Goal: Task Accomplishment & Management: Complete application form

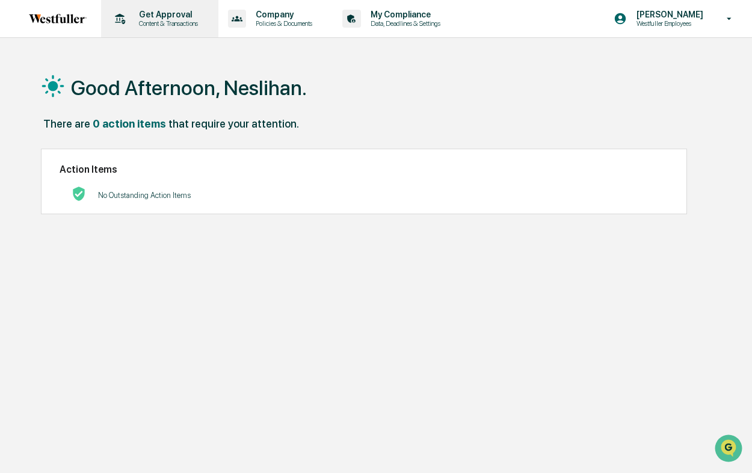
click at [171, 21] on p "Content & Transactions" at bounding box center [166, 23] width 75 height 8
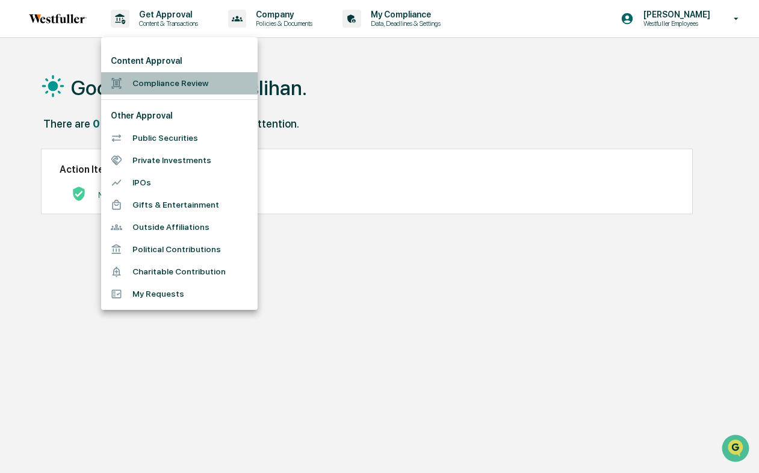
click at [160, 89] on li "Compliance Review" at bounding box center [179, 83] width 156 height 22
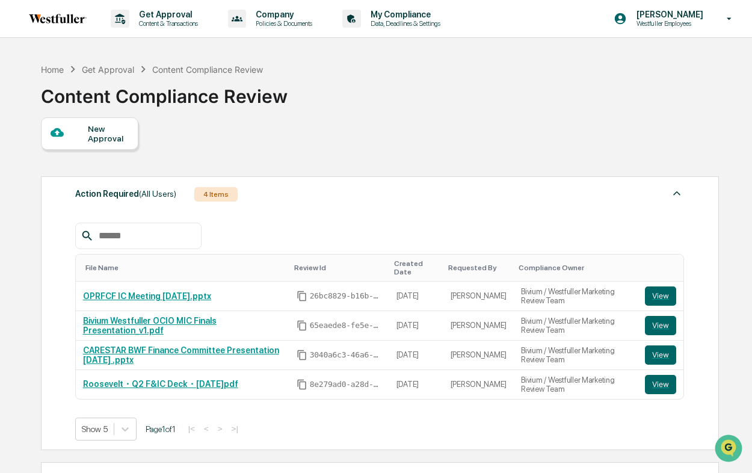
click at [103, 140] on div "New Approval" at bounding box center [108, 133] width 40 height 19
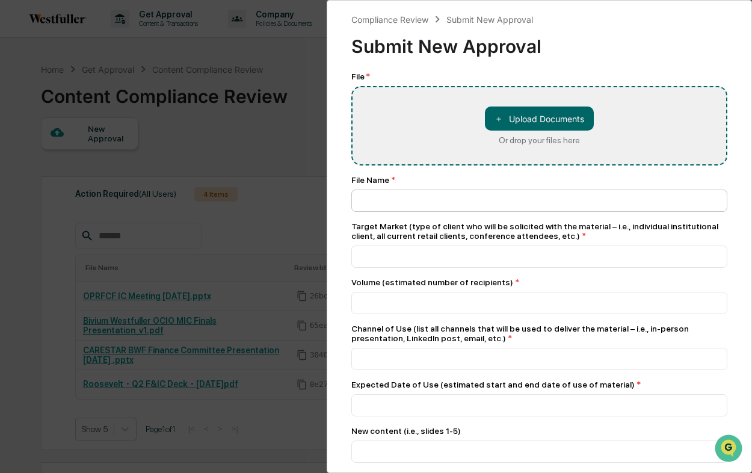
type input "**********"
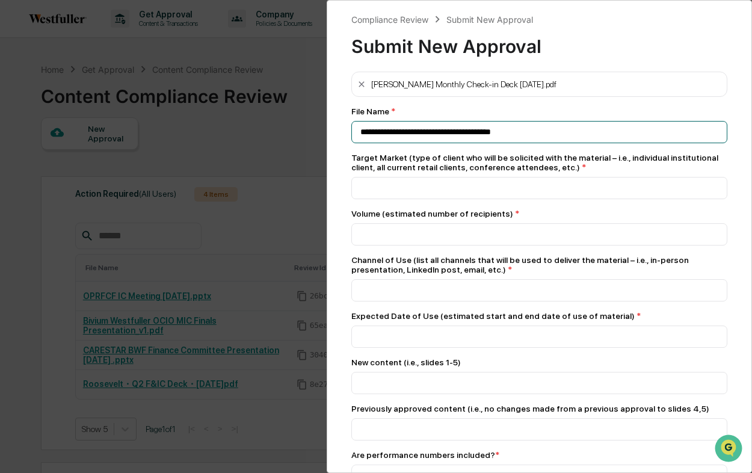
click at [550, 134] on input "**********" at bounding box center [539, 132] width 376 height 22
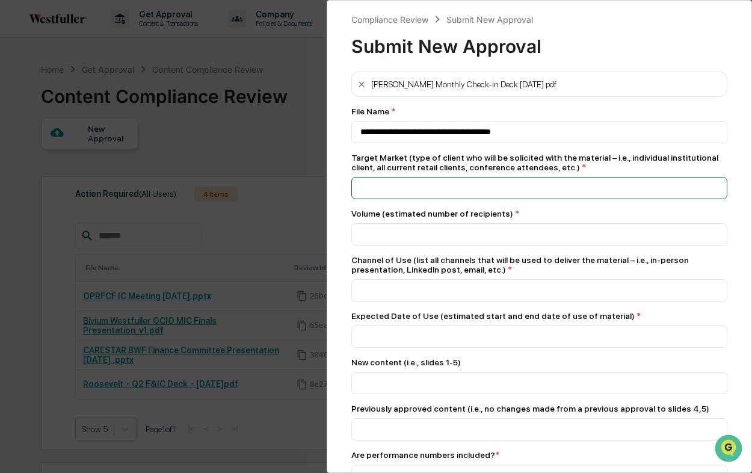
click at [465, 143] on input at bounding box center [539, 132] width 376 height 22
type input "*"
type input "**********"
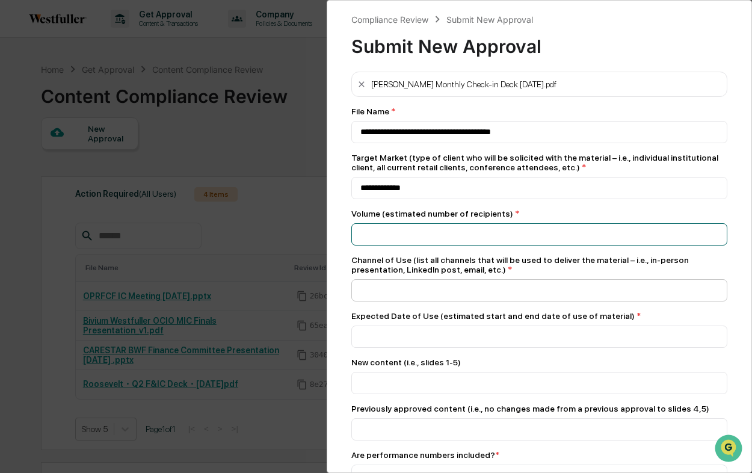
type input "*"
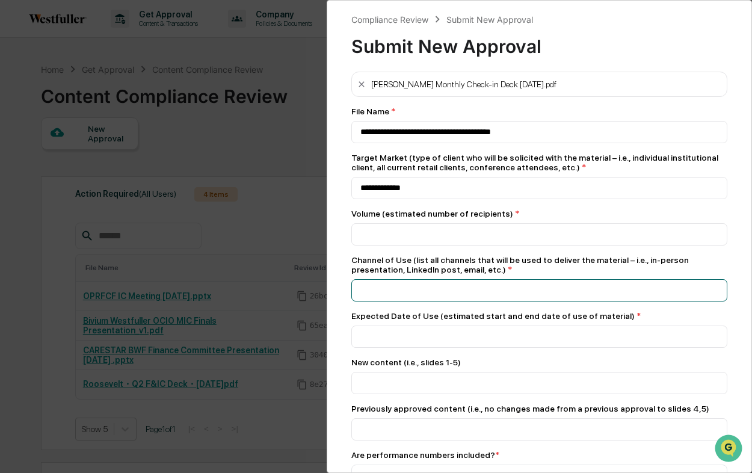
click at [429, 143] on input at bounding box center [539, 132] width 376 height 22
type input "****"
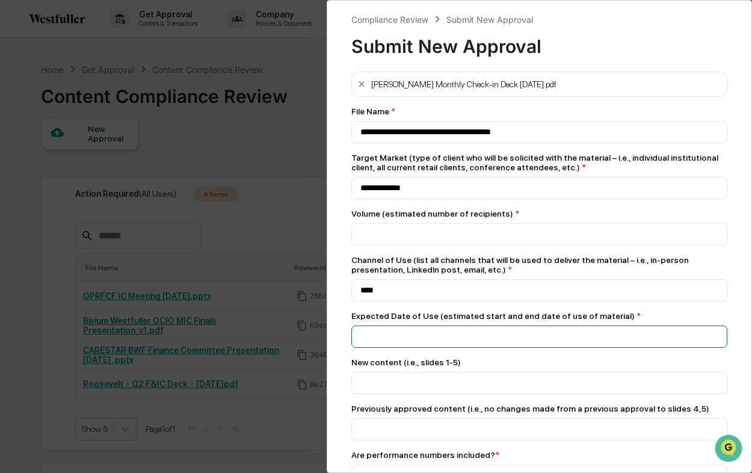
click at [438, 143] on input at bounding box center [539, 132] width 376 height 22
type input "*******"
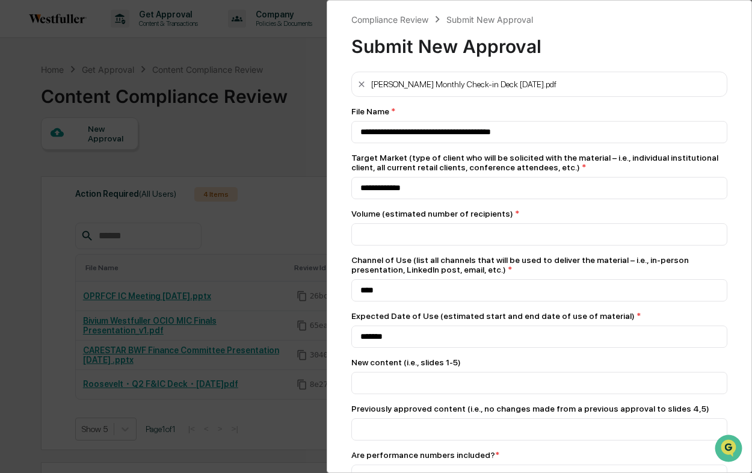
click at [522, 375] on div "New content (i.e., slides 1-5)" at bounding box center [539, 376] width 376 height 37
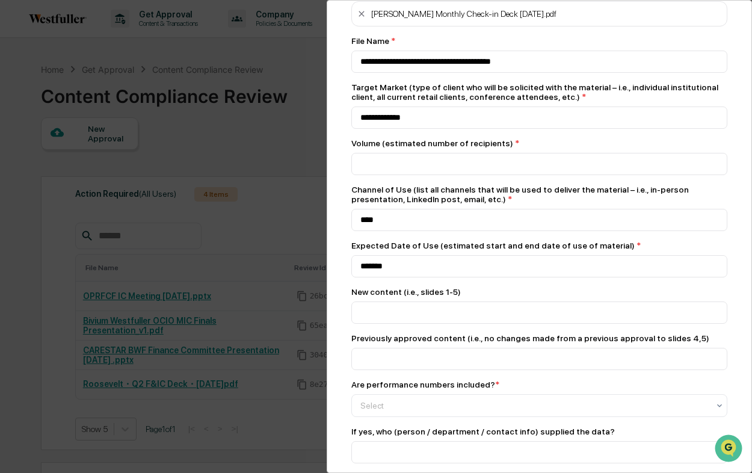
scroll to position [95, 0]
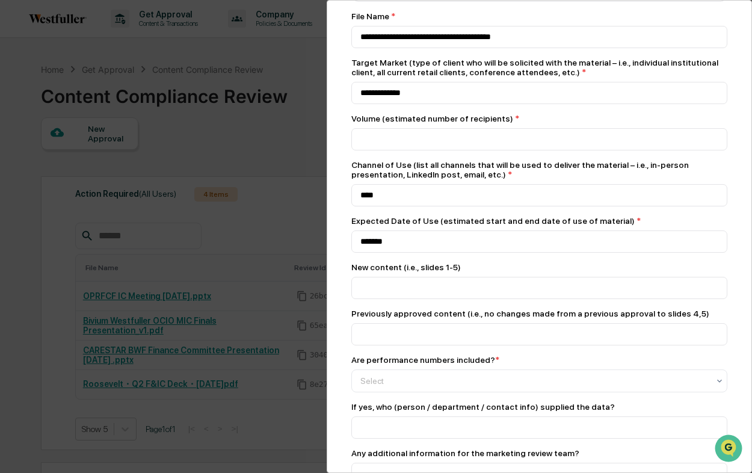
click at [522, 375] on div "Are performance numbers included? * Select" at bounding box center [539, 373] width 376 height 37
click at [519, 387] on div at bounding box center [535, 381] width 348 height 12
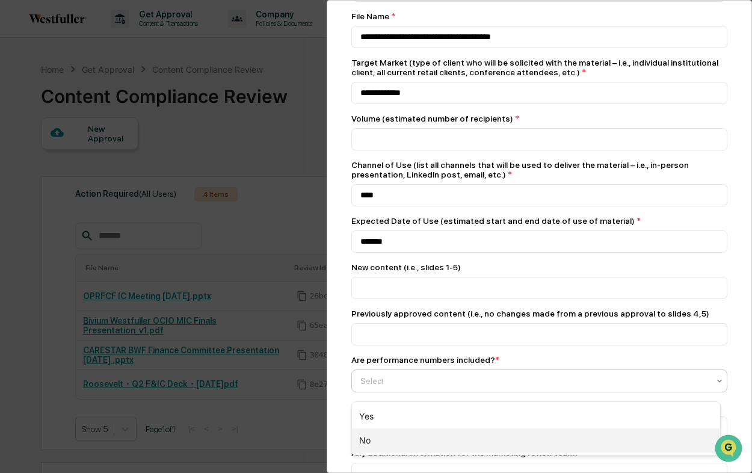
click at [491, 439] on div "No" at bounding box center [536, 441] width 368 height 24
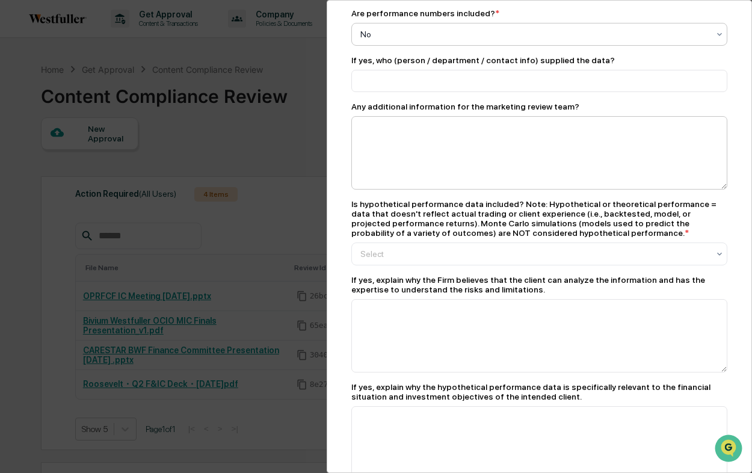
scroll to position [526, 0]
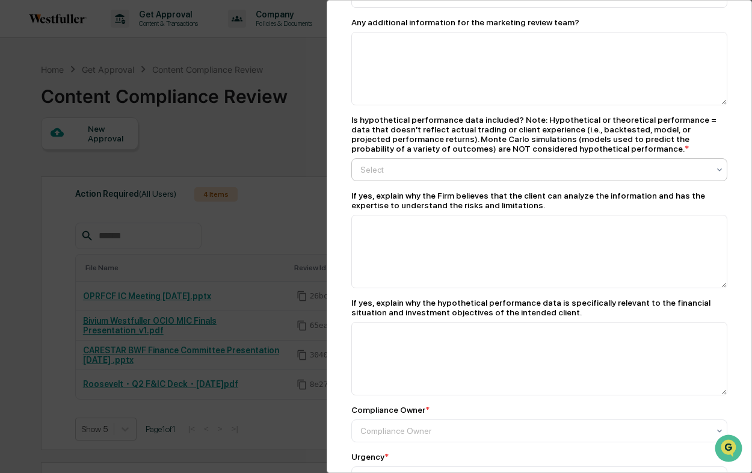
click at [502, 171] on div "Select" at bounding box center [535, 169] width 361 height 17
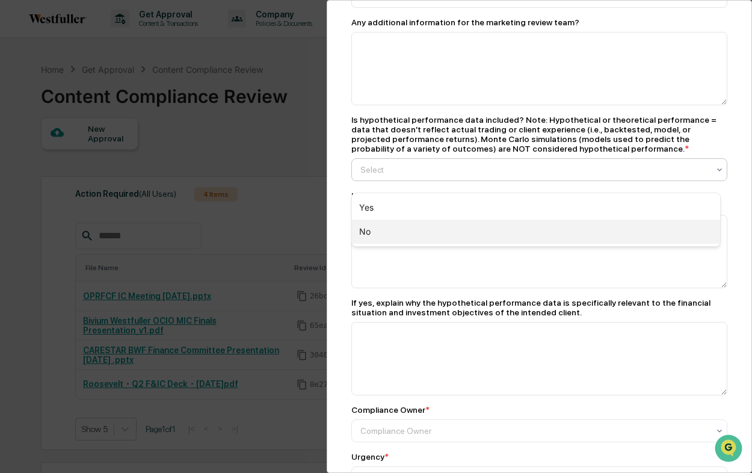
click at [471, 229] on div "No" at bounding box center [536, 232] width 368 height 24
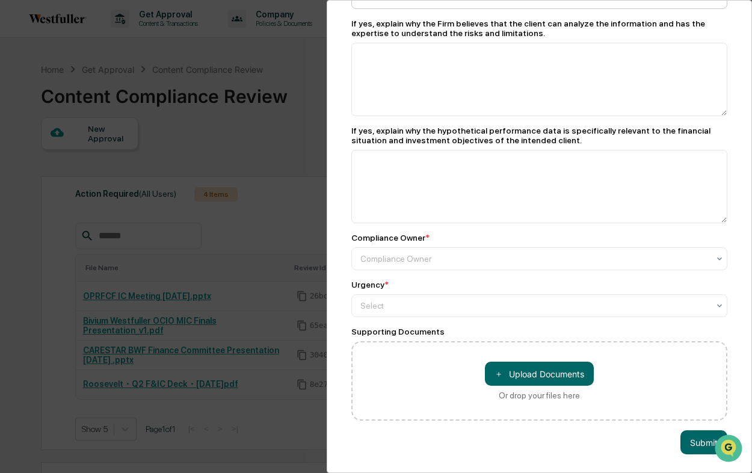
scroll to position [716, 0]
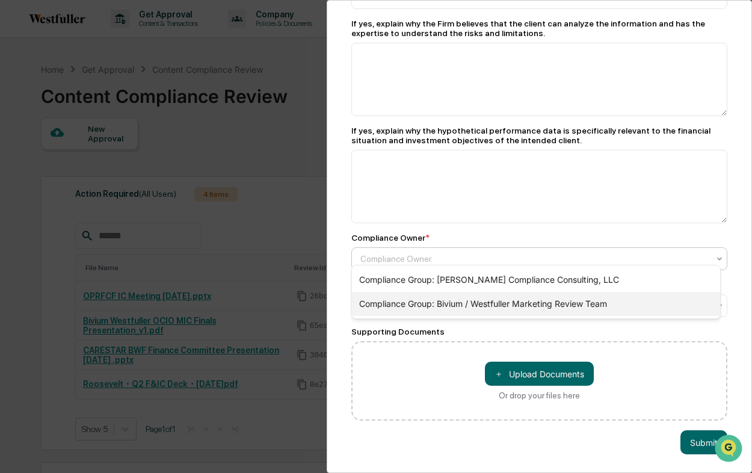
click at [465, 305] on div "Compliance Group: Bivium / Westfuller Marketing Review Team" at bounding box center [536, 304] width 368 height 24
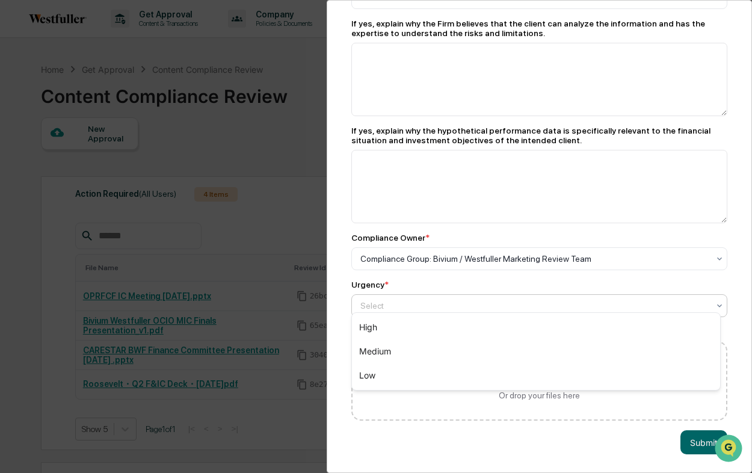
click at [465, 305] on div "Select" at bounding box center [535, 305] width 361 height 17
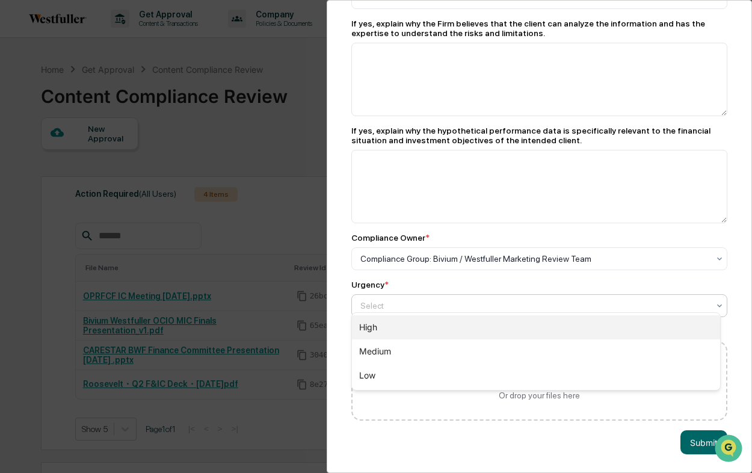
click at [444, 332] on div "High" at bounding box center [536, 327] width 368 height 24
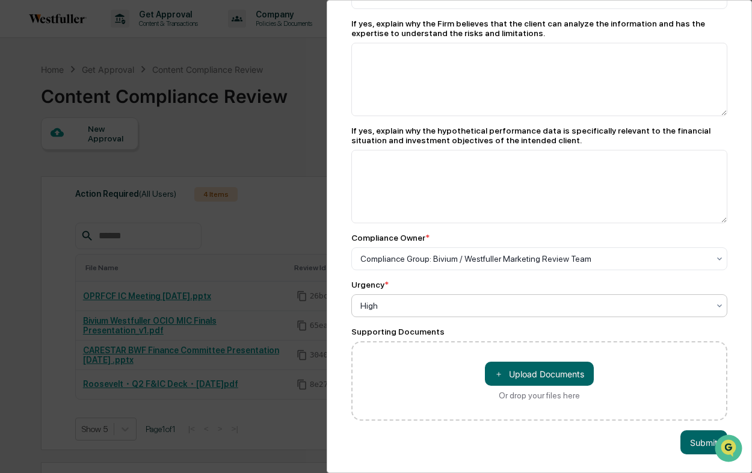
click at [397, 361] on div "＋ Upload Documents Or drop your files here" at bounding box center [539, 380] width 376 height 79
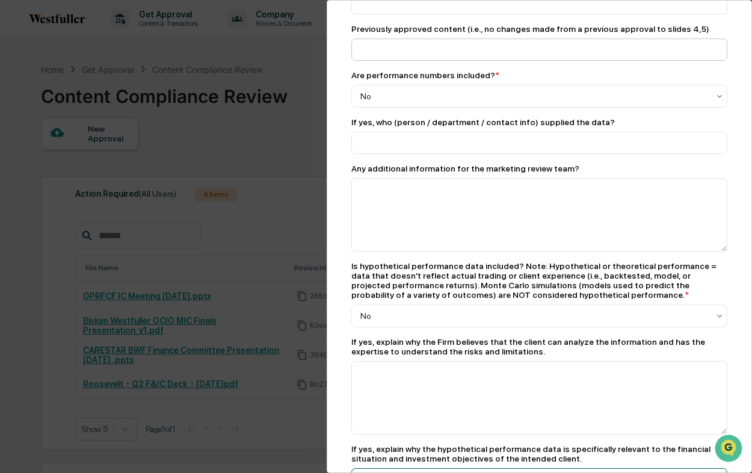
scroll to position [382, 0]
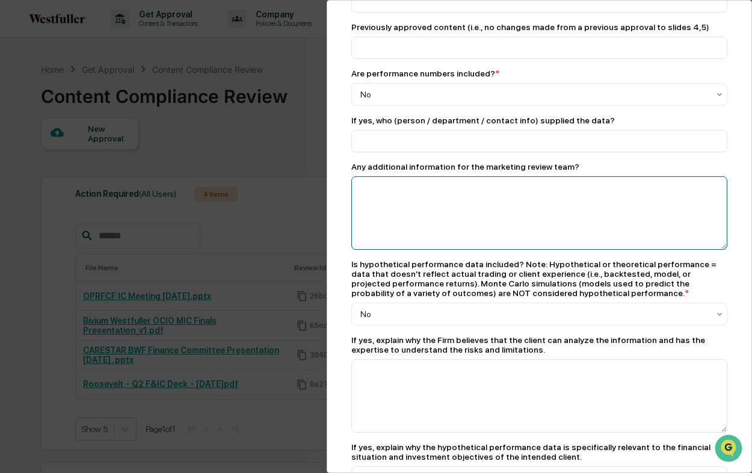
click at [418, 198] on textarea at bounding box center [539, 212] width 376 height 73
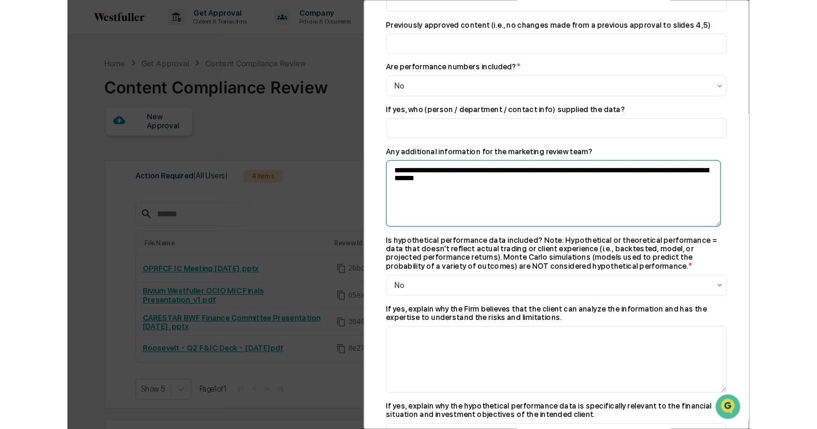
scroll to position [716, 0]
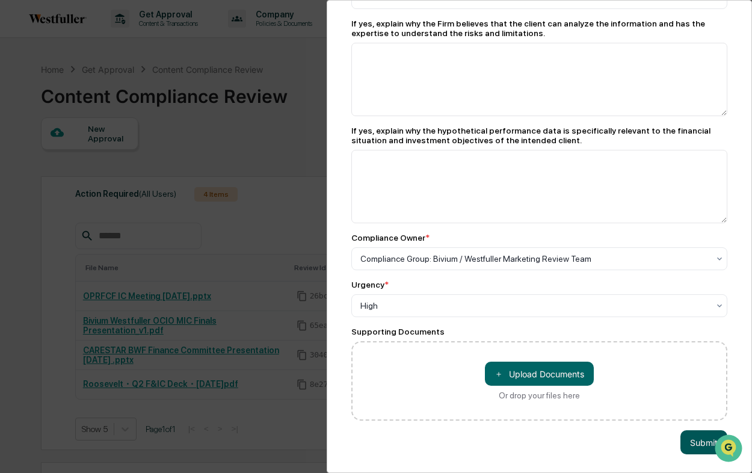
type textarea "**********"
click at [695, 435] on button "Submit" at bounding box center [704, 442] width 47 height 24
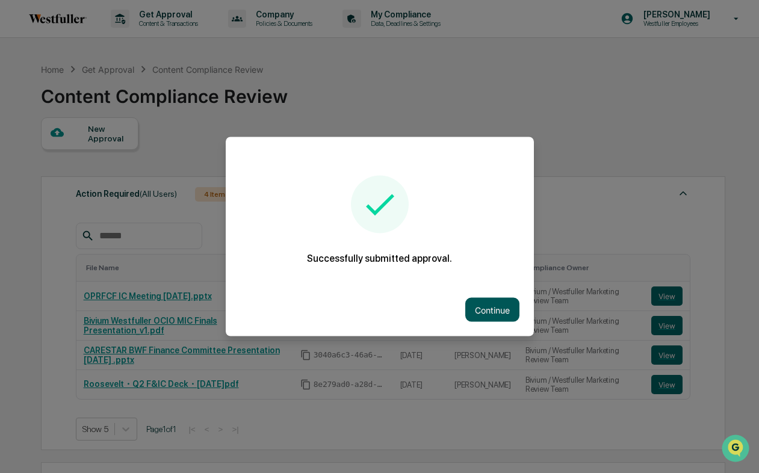
click at [489, 315] on button "Continue" at bounding box center [492, 310] width 54 height 24
